Goal: Task Accomplishment & Management: Use online tool/utility

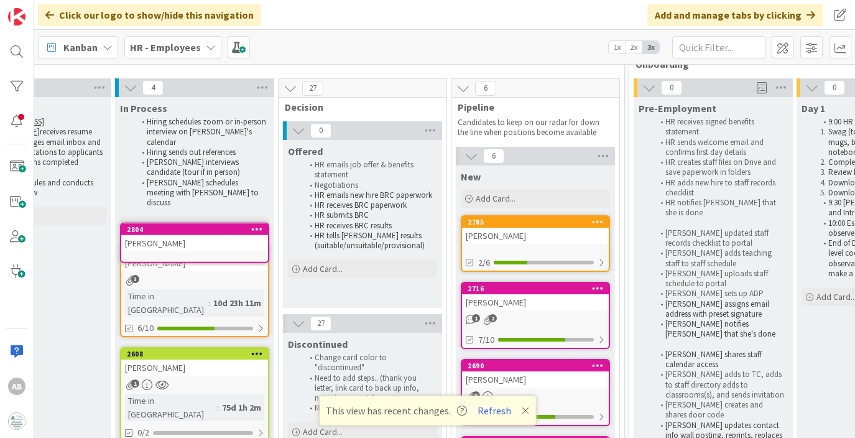
scroll to position [32, 397]
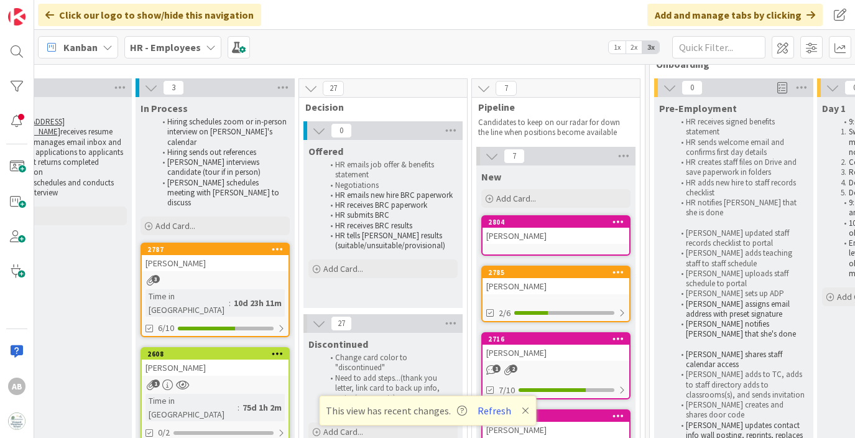
click at [530, 244] on div "2804 [PERSON_NAME]" at bounding box center [555, 235] width 149 height 40
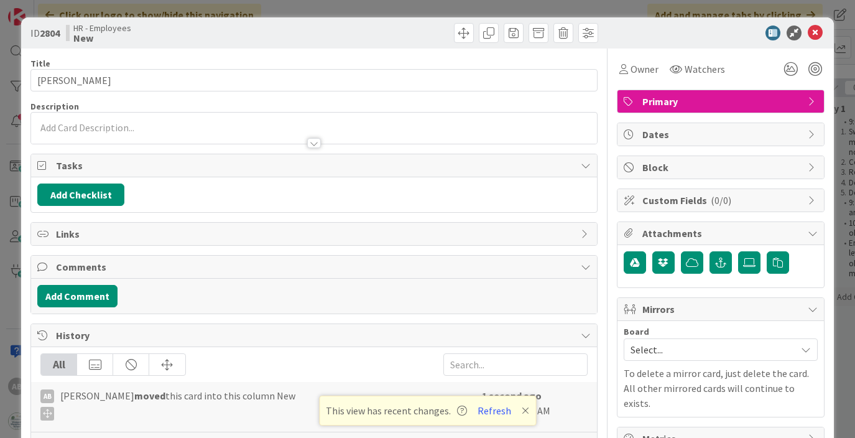
click at [113, 134] on div at bounding box center [313, 137] width 565 height 13
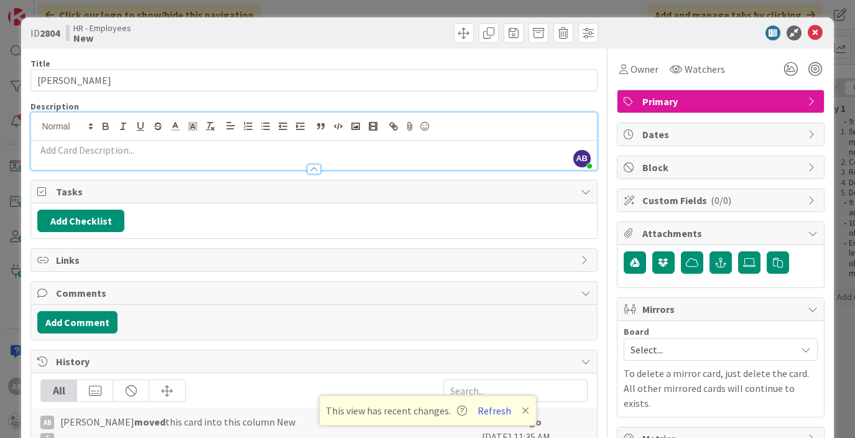
click at [100, 150] on p at bounding box center [313, 150] width 553 height 14
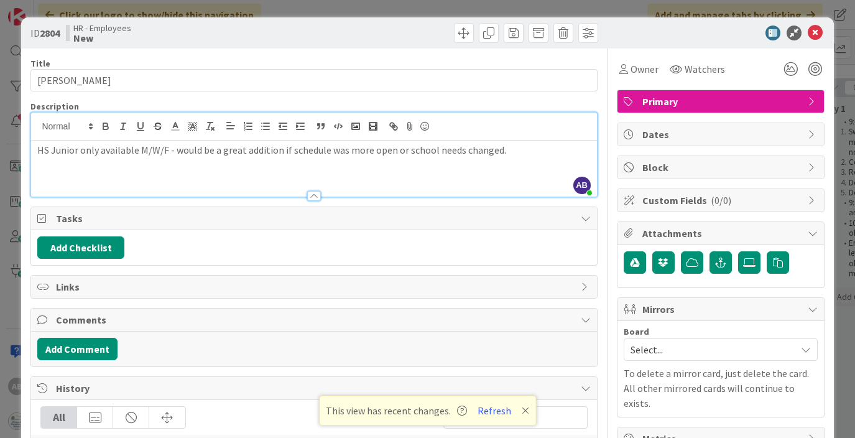
click at [488, 55] on div "Title 16 / 128 [PERSON_NAME] Description AB [PERSON_NAME] just joined HS Junior…" at bounding box center [313, 308] width 567 height 519
click at [818, 33] on icon at bounding box center [815, 33] width 15 height 15
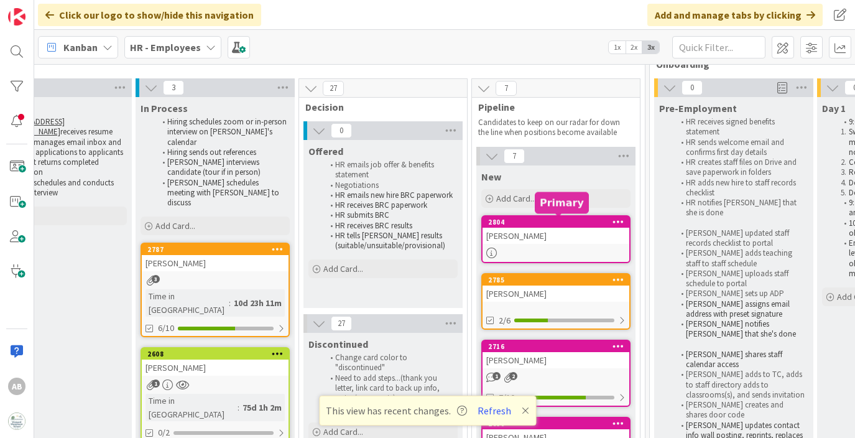
click at [544, 245] on div "2804 [PERSON_NAME]" at bounding box center [555, 239] width 149 height 48
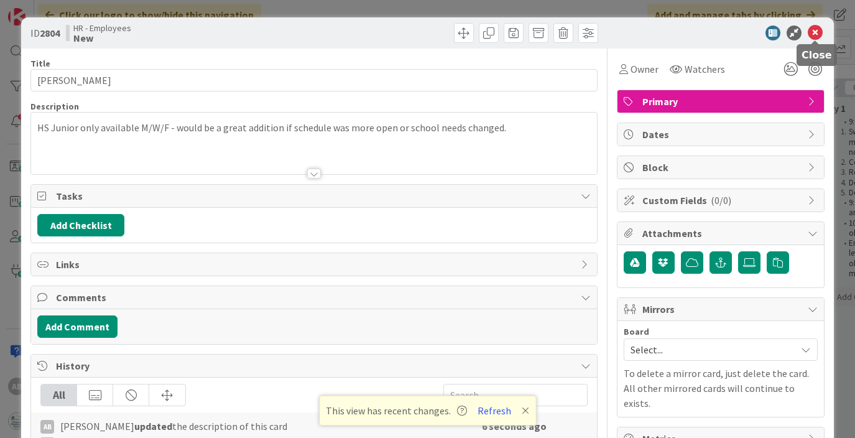
click at [813, 34] on icon at bounding box center [815, 33] width 15 height 15
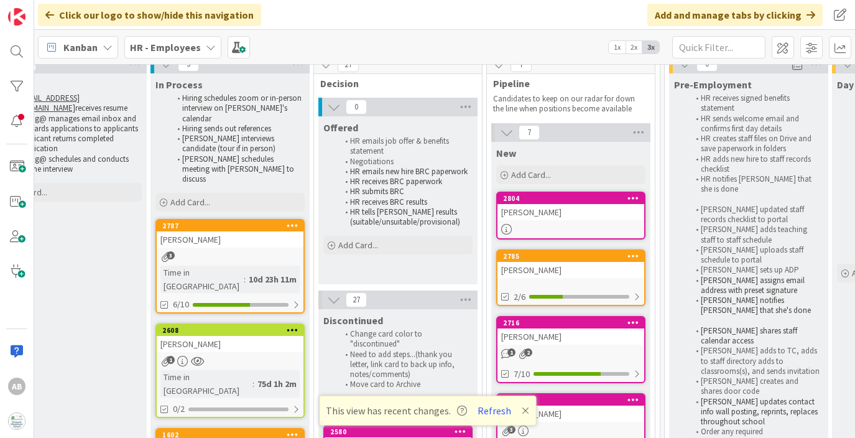
scroll to position [70, 382]
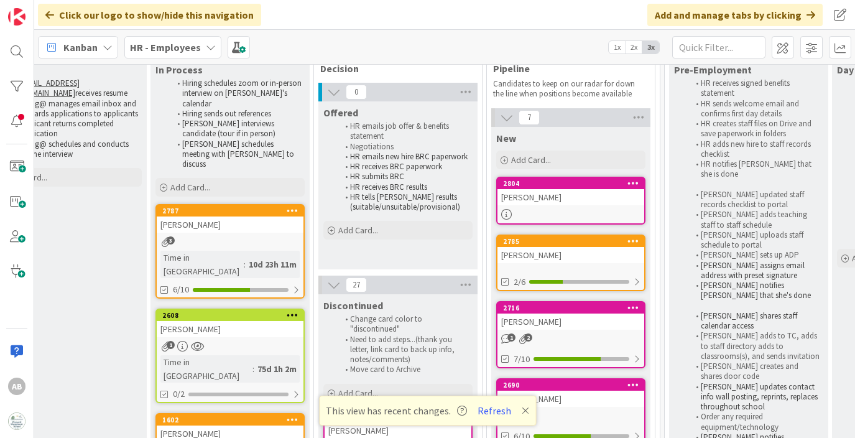
click at [521, 206] on div "2804 [PERSON_NAME]" at bounding box center [570, 201] width 149 height 48
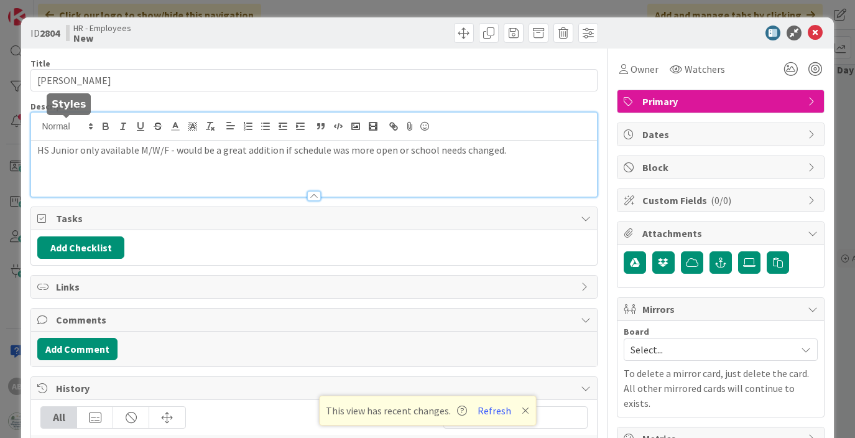
click at [80, 128] on div "HS Junior only available M/W/F - would be a great addition if schedule was more…" at bounding box center [313, 155] width 565 height 84
click at [819, 30] on icon at bounding box center [815, 33] width 15 height 15
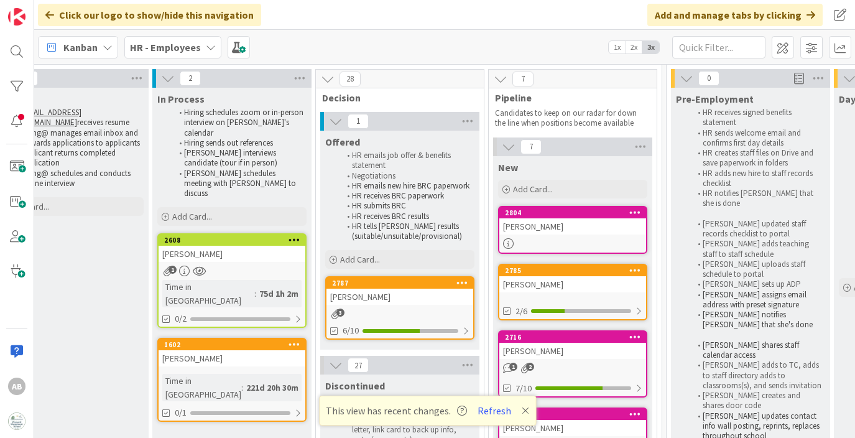
scroll to position [0, 380]
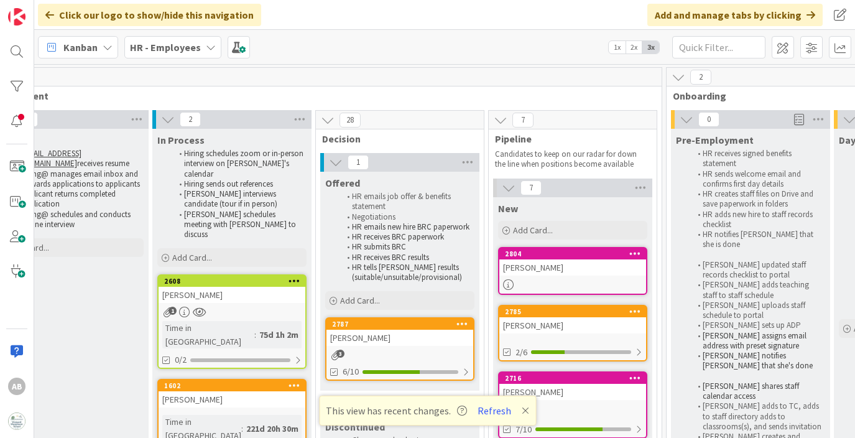
drag, startPoint x: 237, startPoint y: 244, endPoint x: 532, endPoint y: 4, distance: 380.2
